Goal: Task Accomplishment & Management: Complete application form

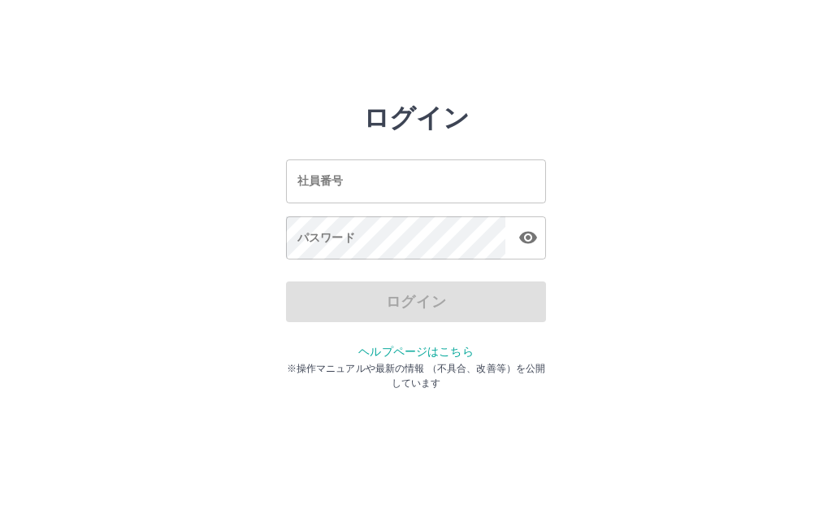
click at [411, 167] on input "社員番号" at bounding box center [416, 180] width 260 height 43
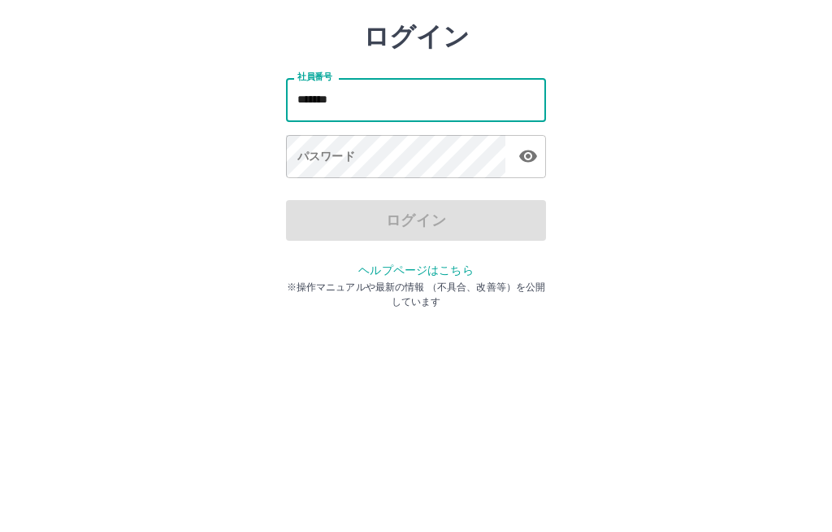
type input "*******"
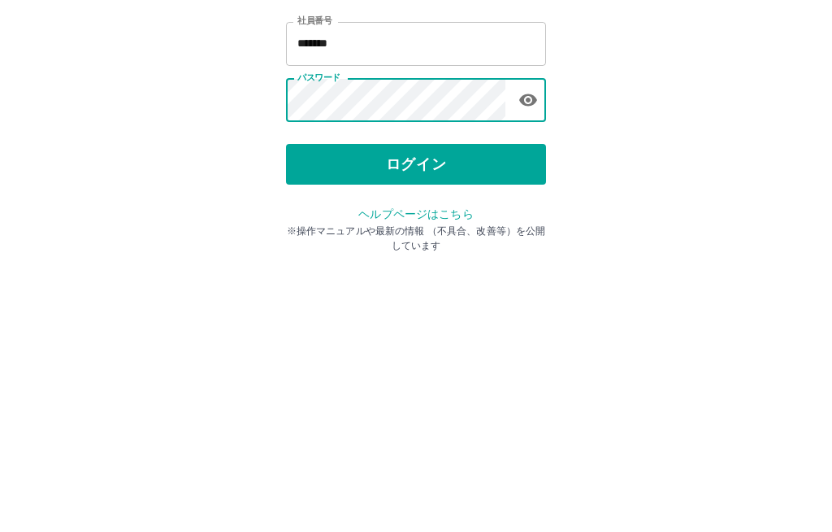
click at [463, 281] on button "ログイン" at bounding box center [416, 301] width 260 height 41
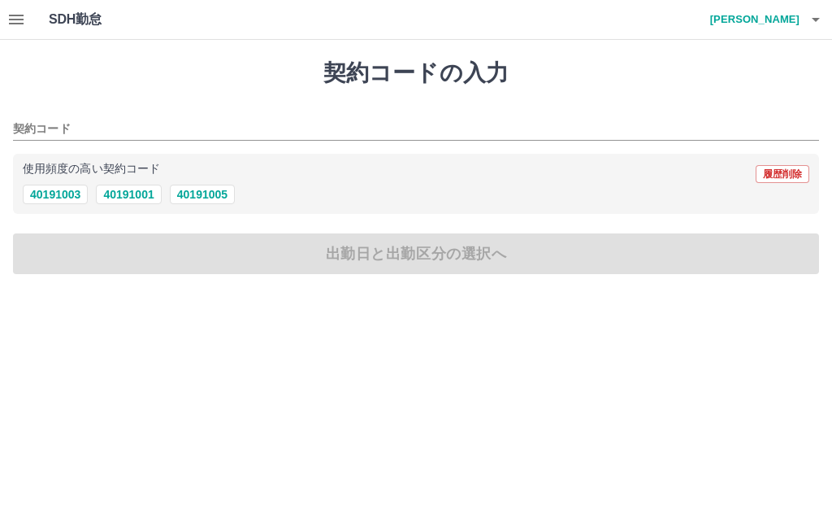
click at [73, 191] on button "40191003" at bounding box center [55, 194] width 65 height 20
type input "********"
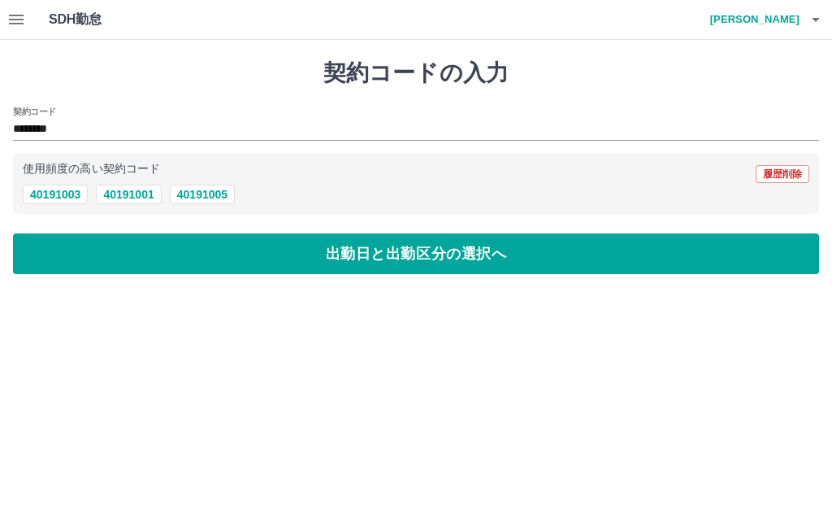
click at [396, 254] on button "出勤日と出勤区分の選択へ" at bounding box center [416, 253] width 806 height 41
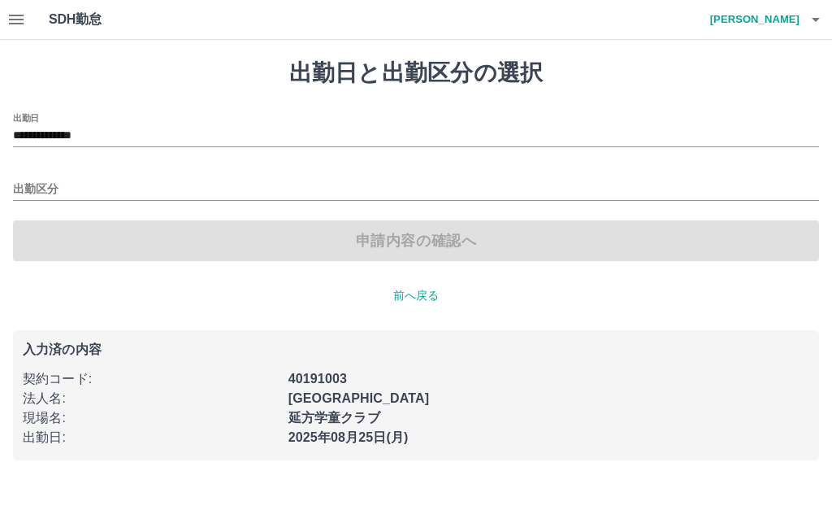
click at [46, 173] on div "出勤区分" at bounding box center [416, 184] width 806 height 34
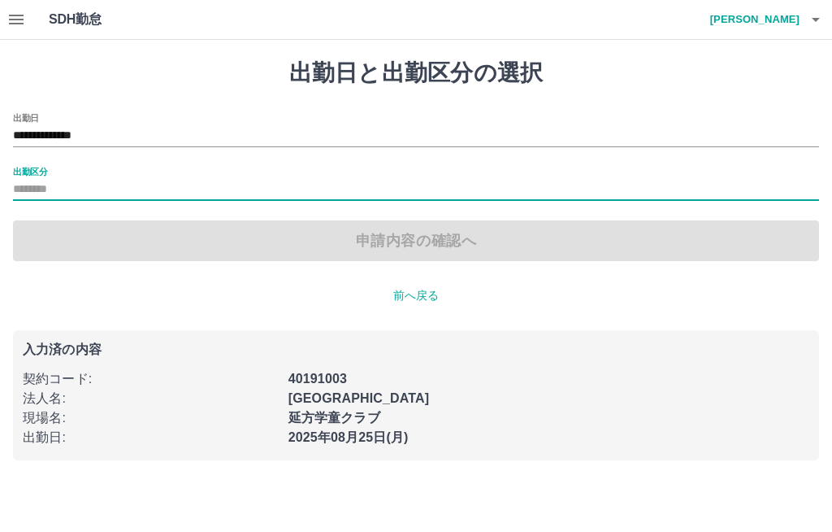
click at [31, 170] on label "出勤区分" at bounding box center [30, 171] width 34 height 12
click at [31, 180] on input "出勤区分" at bounding box center [416, 190] width 806 height 20
click at [45, 174] on label "出勤区分" at bounding box center [30, 171] width 34 height 12
click at [45, 180] on input "出勤区分" at bounding box center [416, 190] width 806 height 20
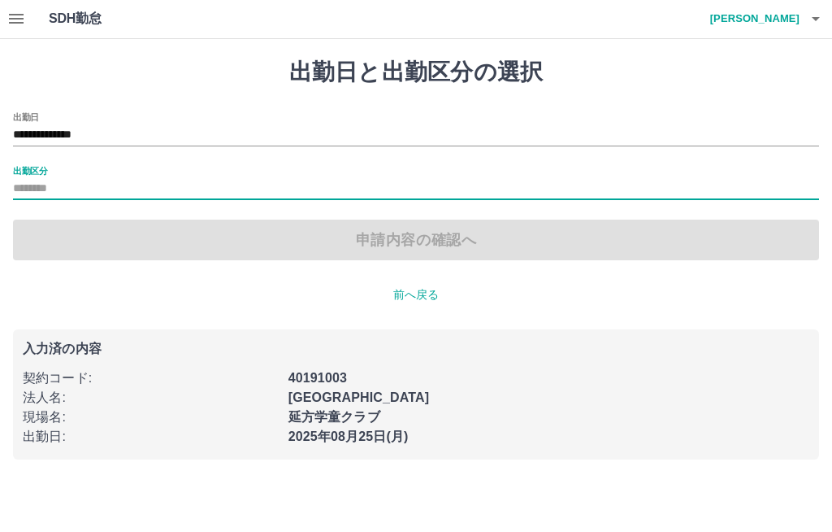
click at [451, 238] on div "申請内容の確認へ" at bounding box center [416, 240] width 806 height 41
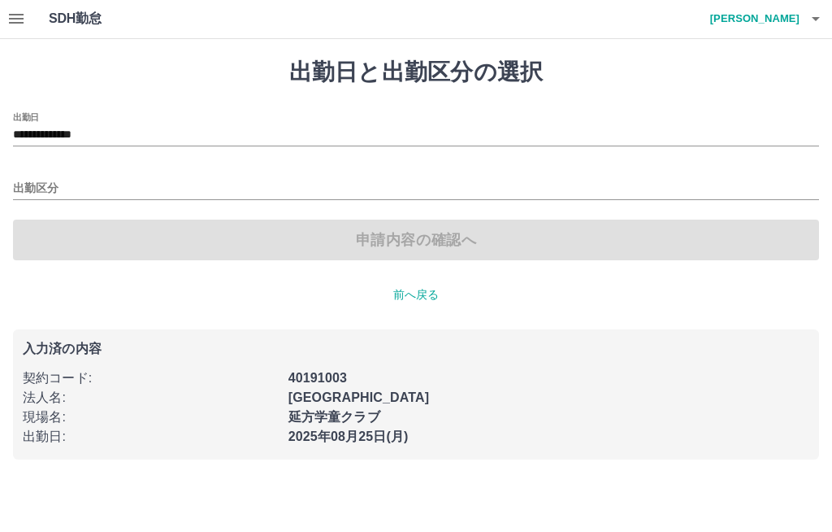
click at [420, 302] on p "前へ戻る" at bounding box center [416, 295] width 806 height 17
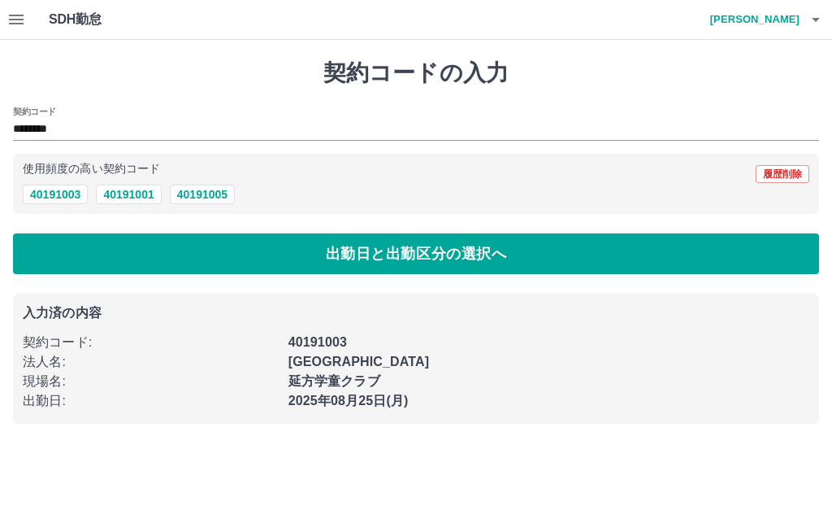
click at [60, 194] on button "40191003" at bounding box center [55, 194] width 65 height 20
click at [430, 258] on button "出勤日と出勤区分の選択へ" at bounding box center [416, 253] width 806 height 41
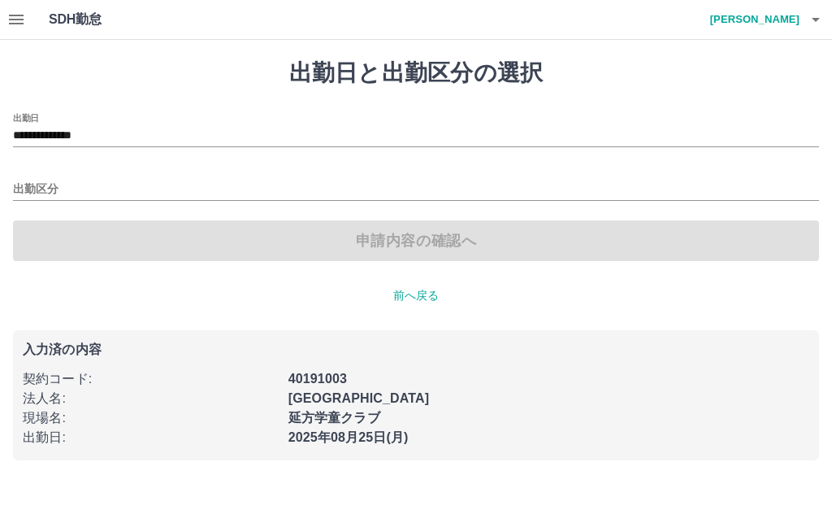
click at [46, 180] on input "出勤区分" at bounding box center [416, 190] width 806 height 20
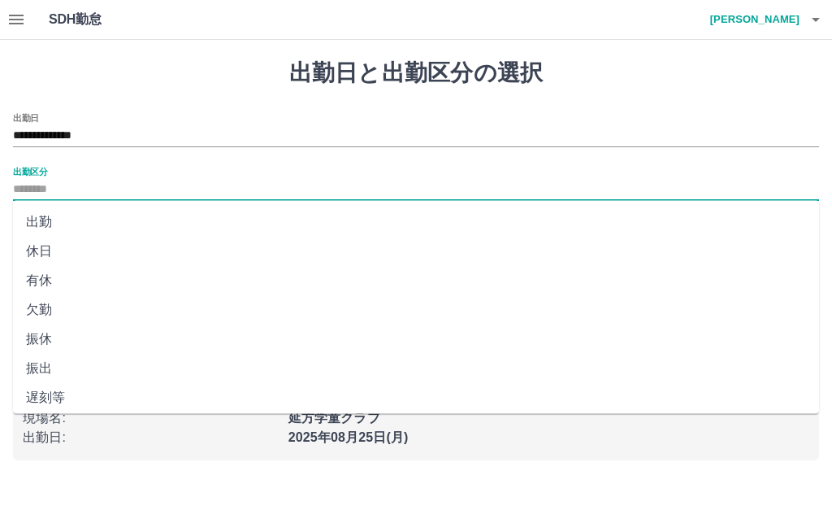
click at [60, 219] on li "出勤" at bounding box center [416, 221] width 806 height 29
type input "**"
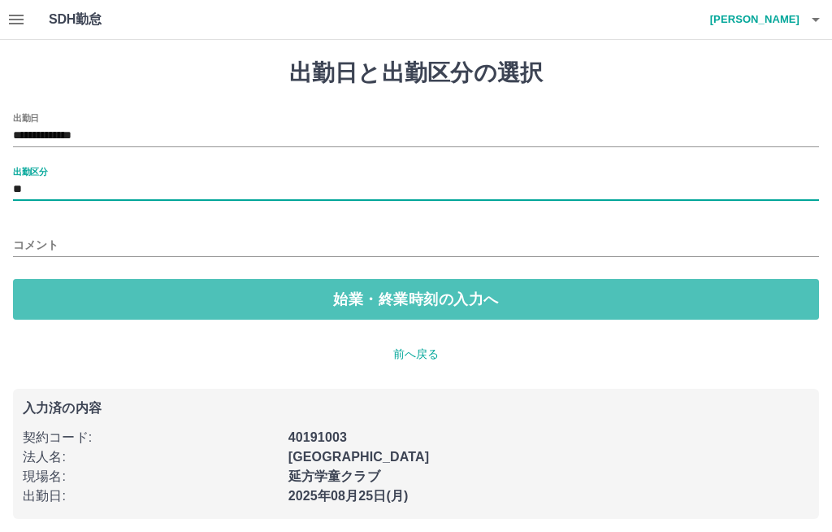
click at [407, 296] on button "始業・終業時刻の入力へ" at bounding box center [416, 299] width 806 height 41
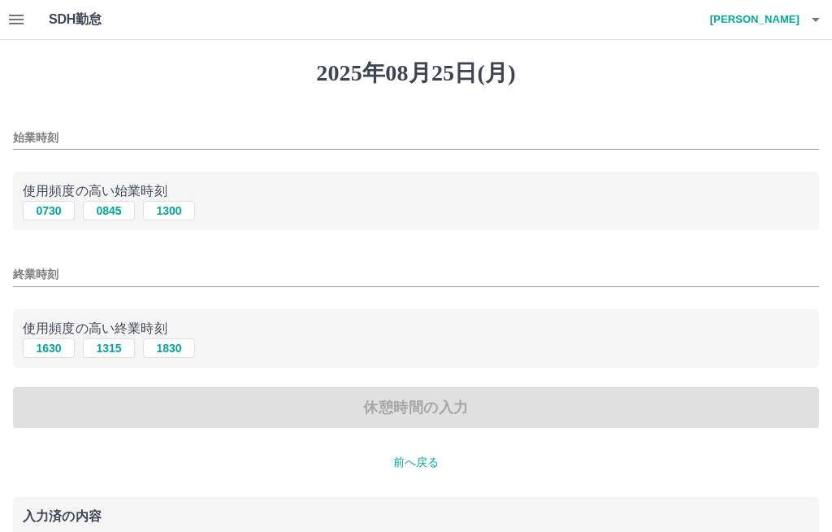
click at [50, 217] on button "0730" at bounding box center [49, 211] width 52 height 20
type input "****"
click at [114, 349] on button "1315" at bounding box center [109, 348] width 52 height 20
type input "****"
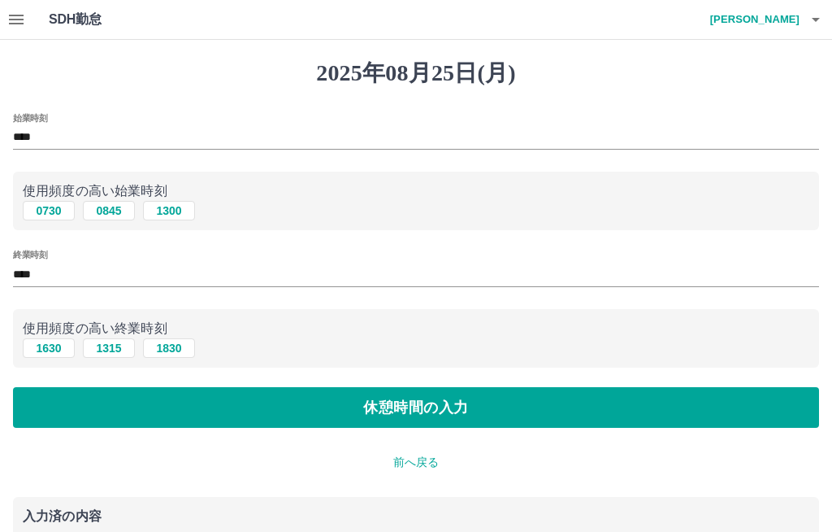
click at [399, 414] on button "休憩時間の入力" at bounding box center [416, 407] width 806 height 41
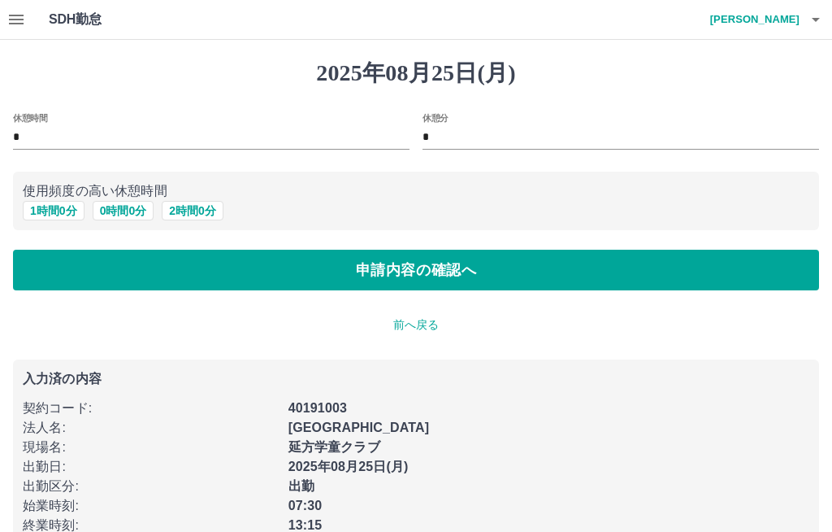
click at [404, 267] on button "申請内容の確認へ" at bounding box center [416, 270] width 806 height 41
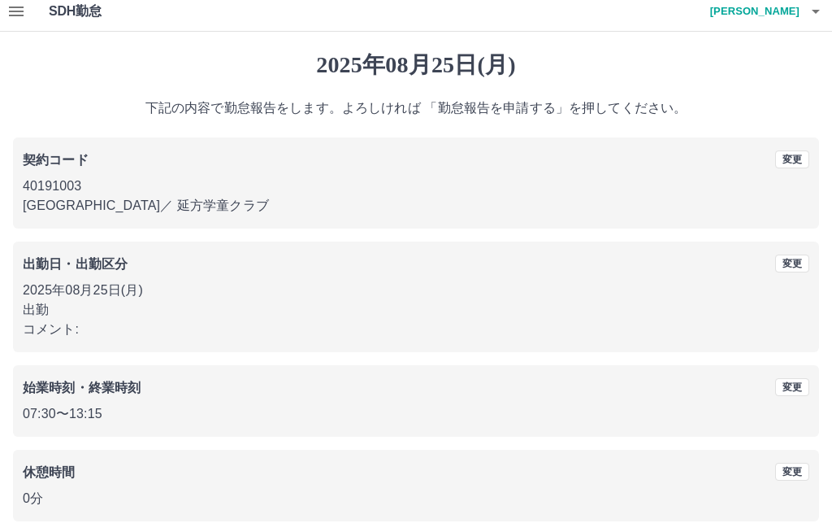
scroll to position [20, 0]
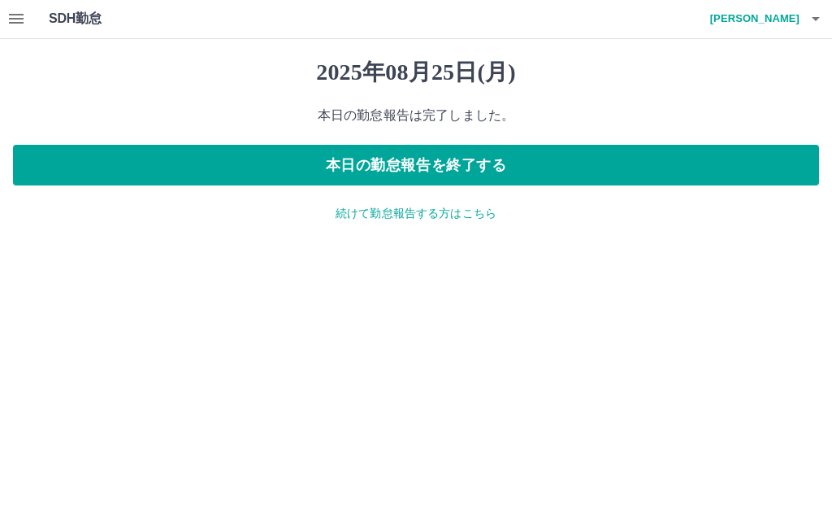
click at [501, 153] on button "本日の勤怠報告を終了する" at bounding box center [416, 165] width 806 height 41
